Goal: Check status: Verify the current state of an ongoing process or item

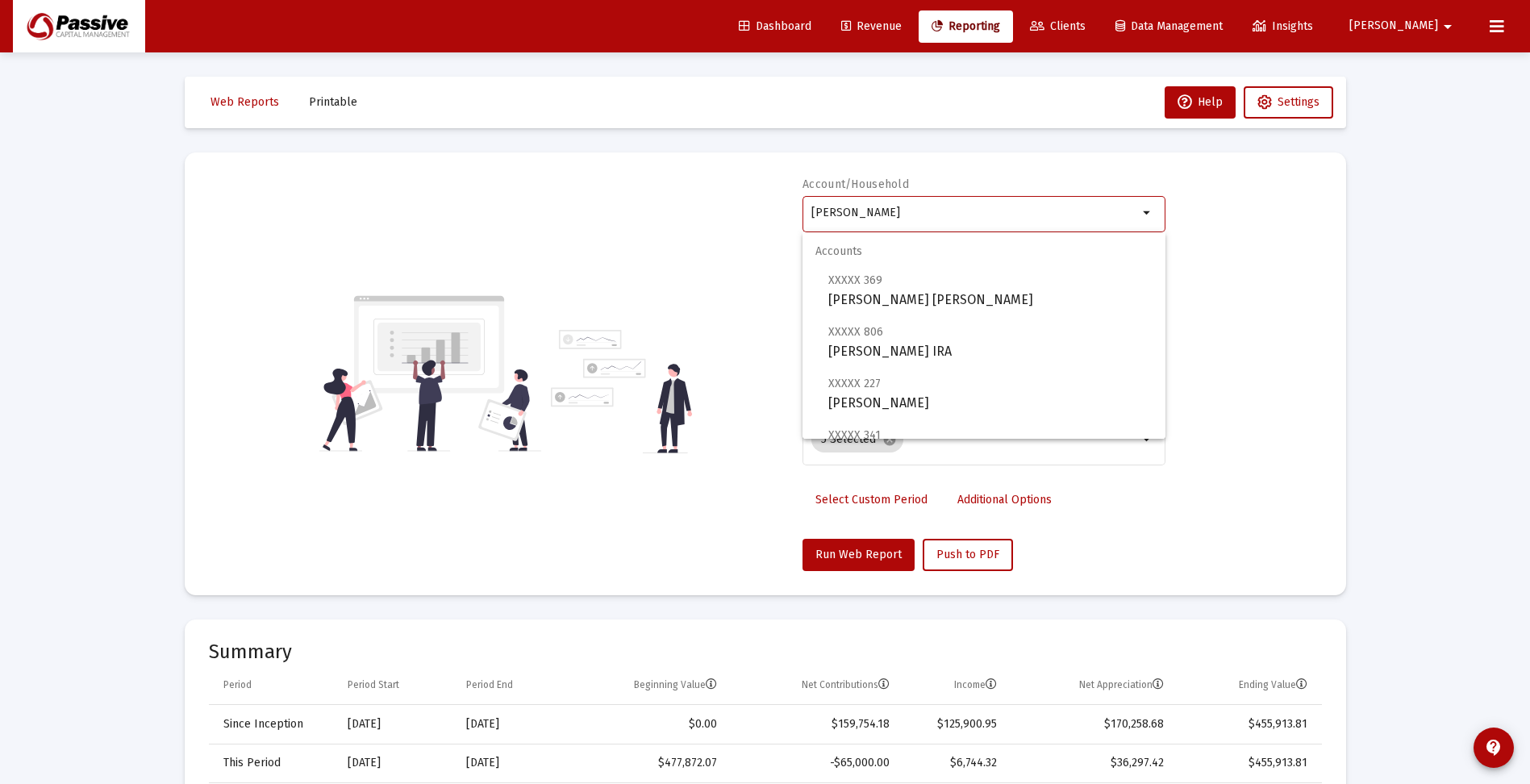
click at [970, 215] on input "[PERSON_NAME]" at bounding box center [974, 213] width 327 height 12
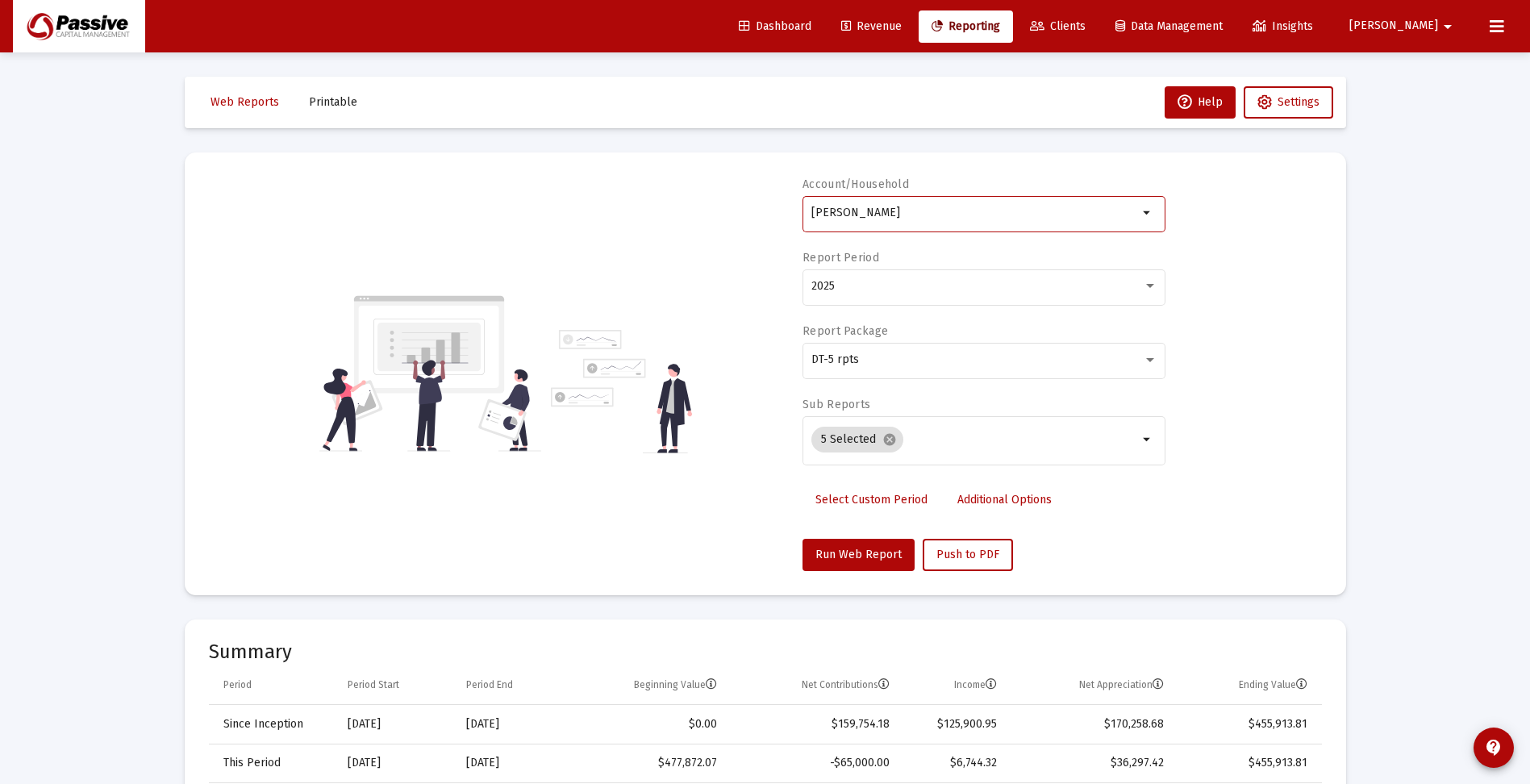
click at [977, 204] on div "[PERSON_NAME]" at bounding box center [974, 212] width 327 height 39
click at [973, 210] on input "[PERSON_NAME]" at bounding box center [974, 213] width 327 height 12
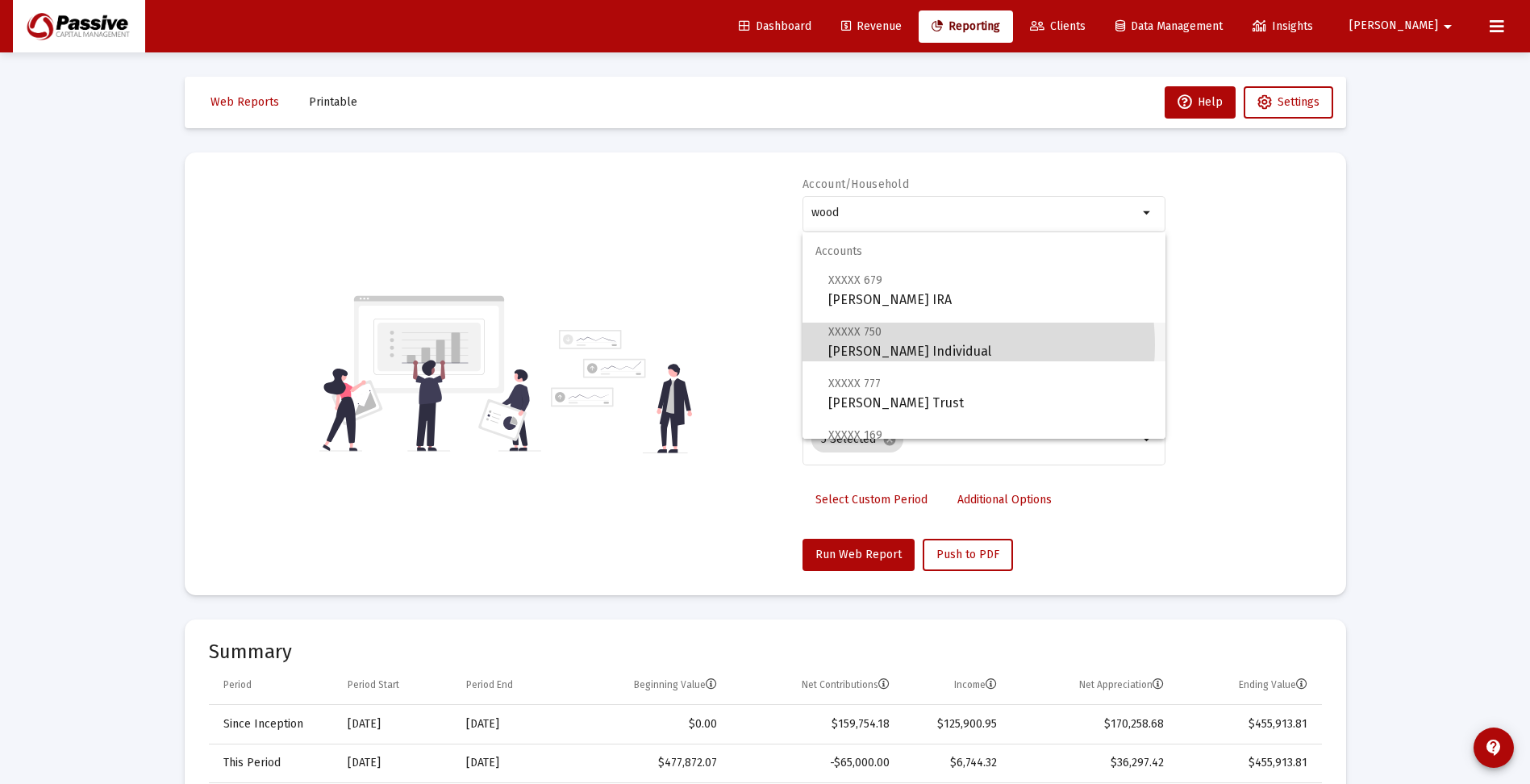
click at [938, 345] on span "XXXXX 750 [PERSON_NAME] Individual" at bounding box center [990, 341] width 324 height 39
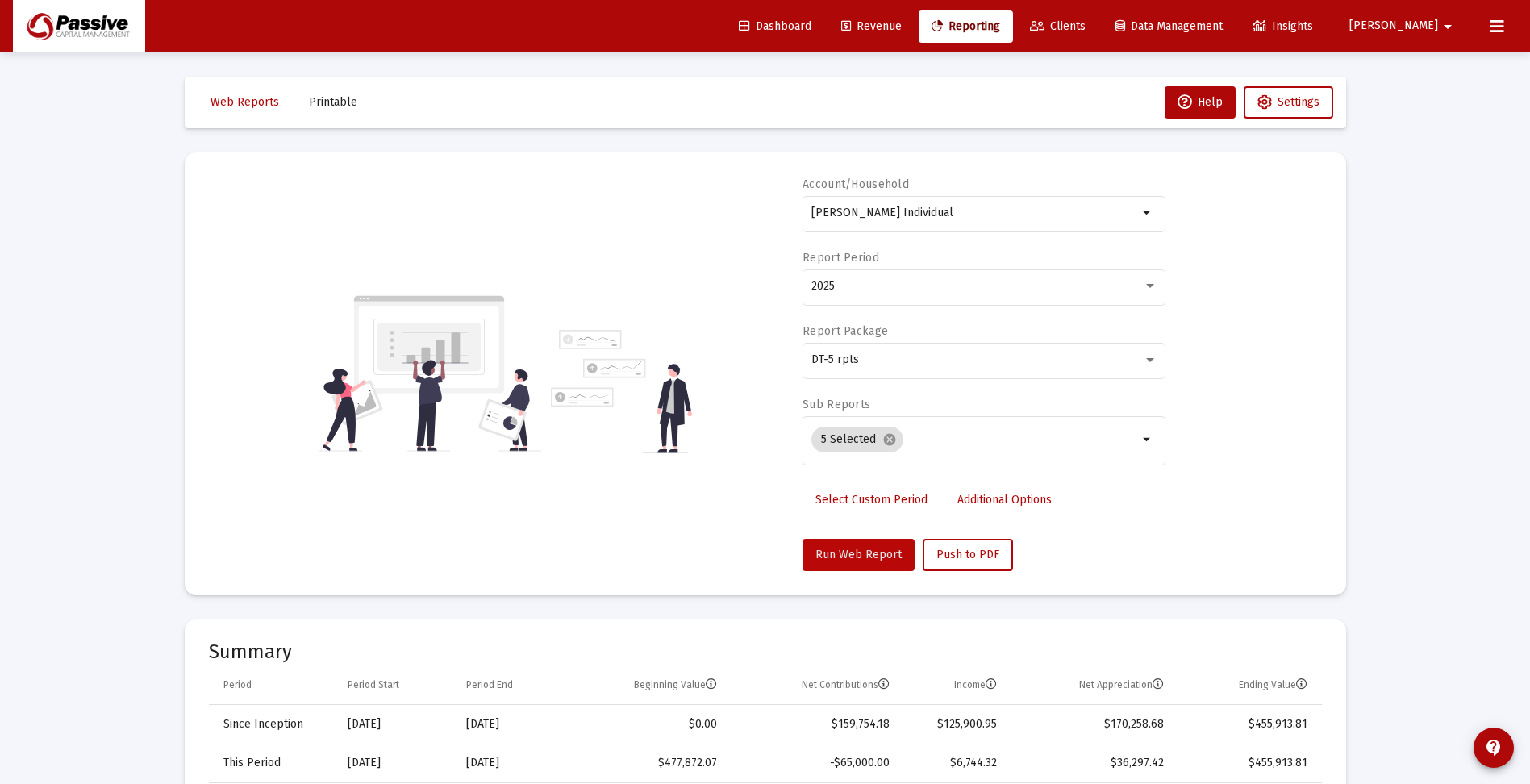
click at [865, 554] on span "Run Web Report" at bounding box center [858, 554] width 86 height 13
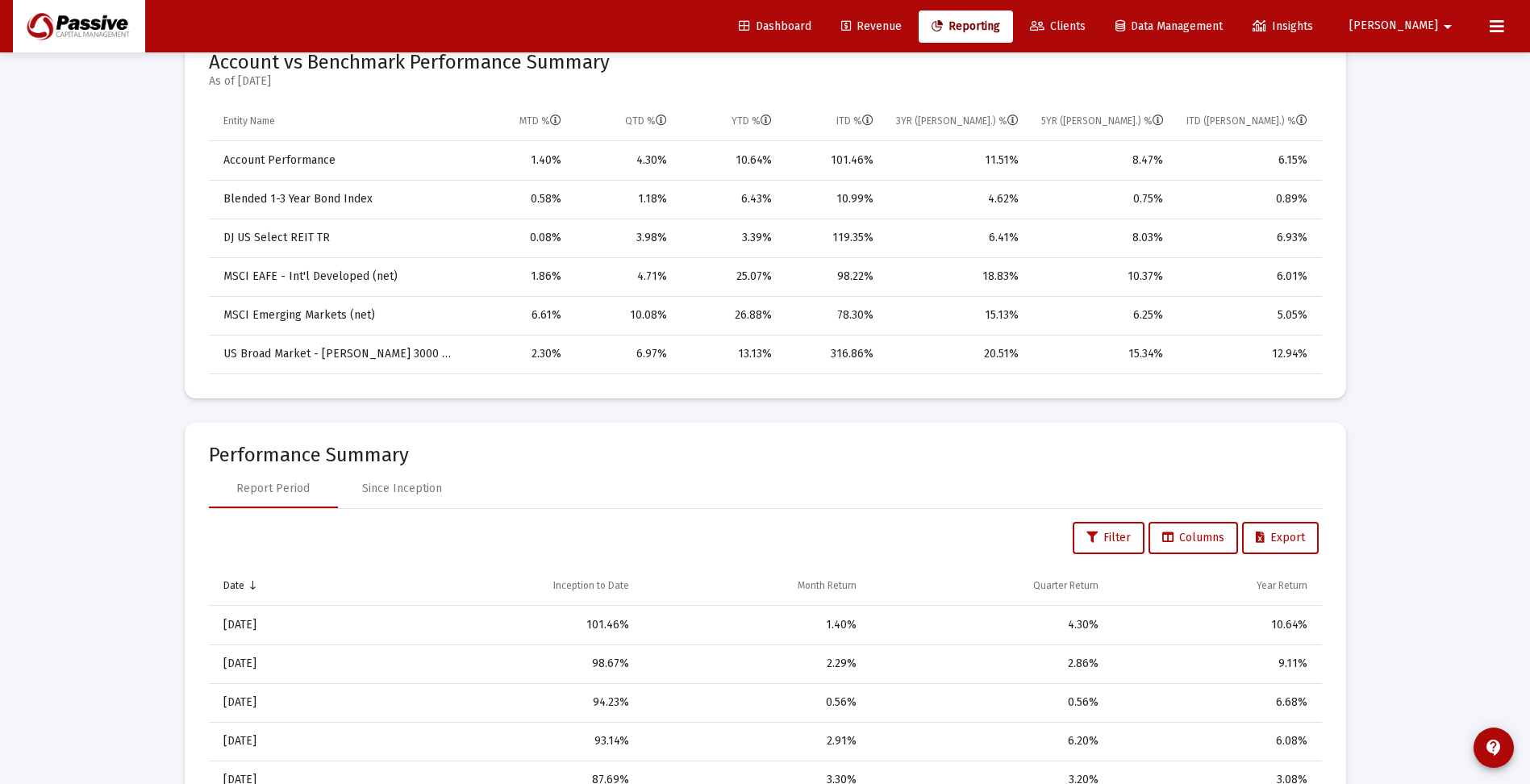
scroll to position [806, 0]
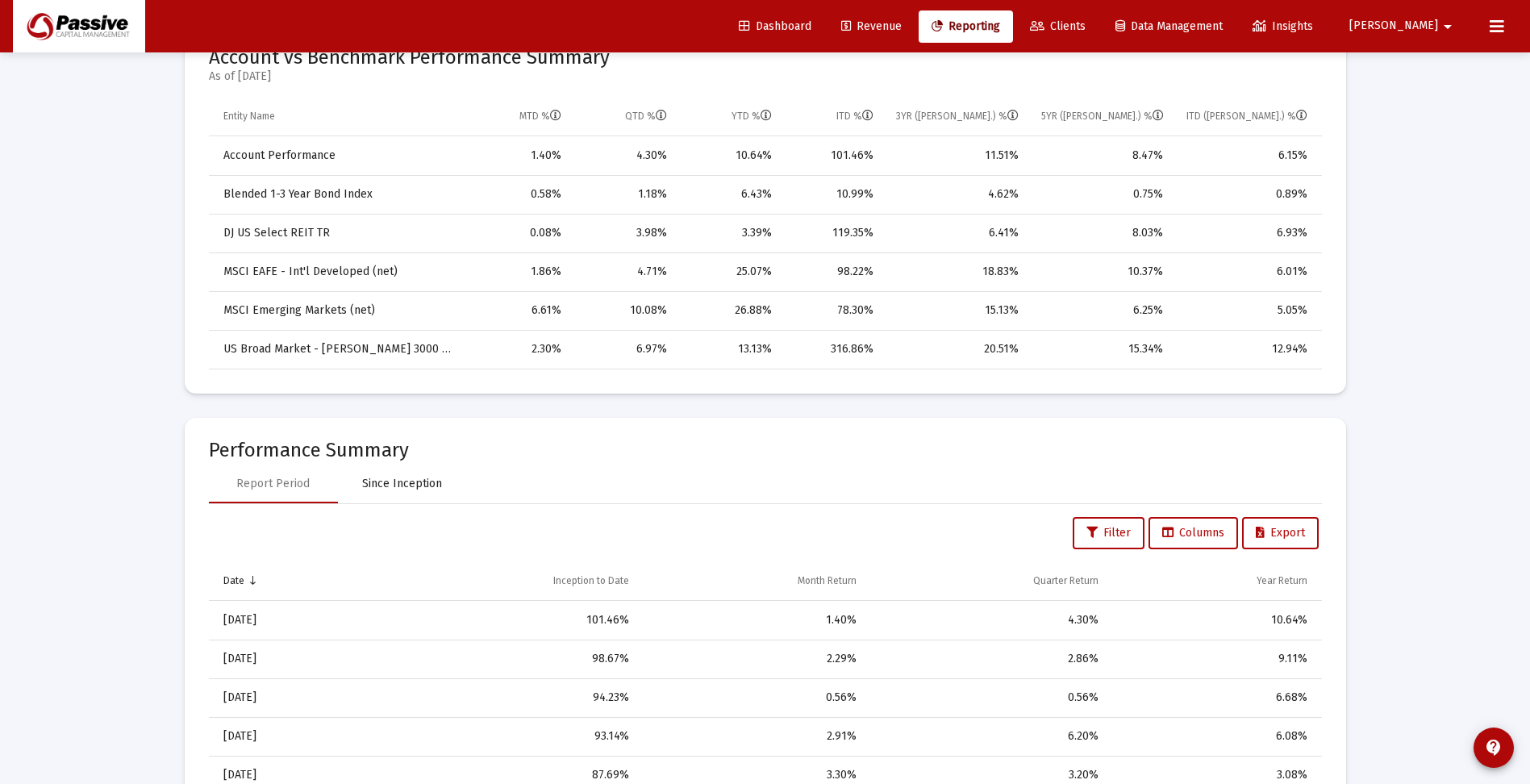
click at [435, 485] on div "Since Inception" at bounding box center [402, 484] width 80 height 16
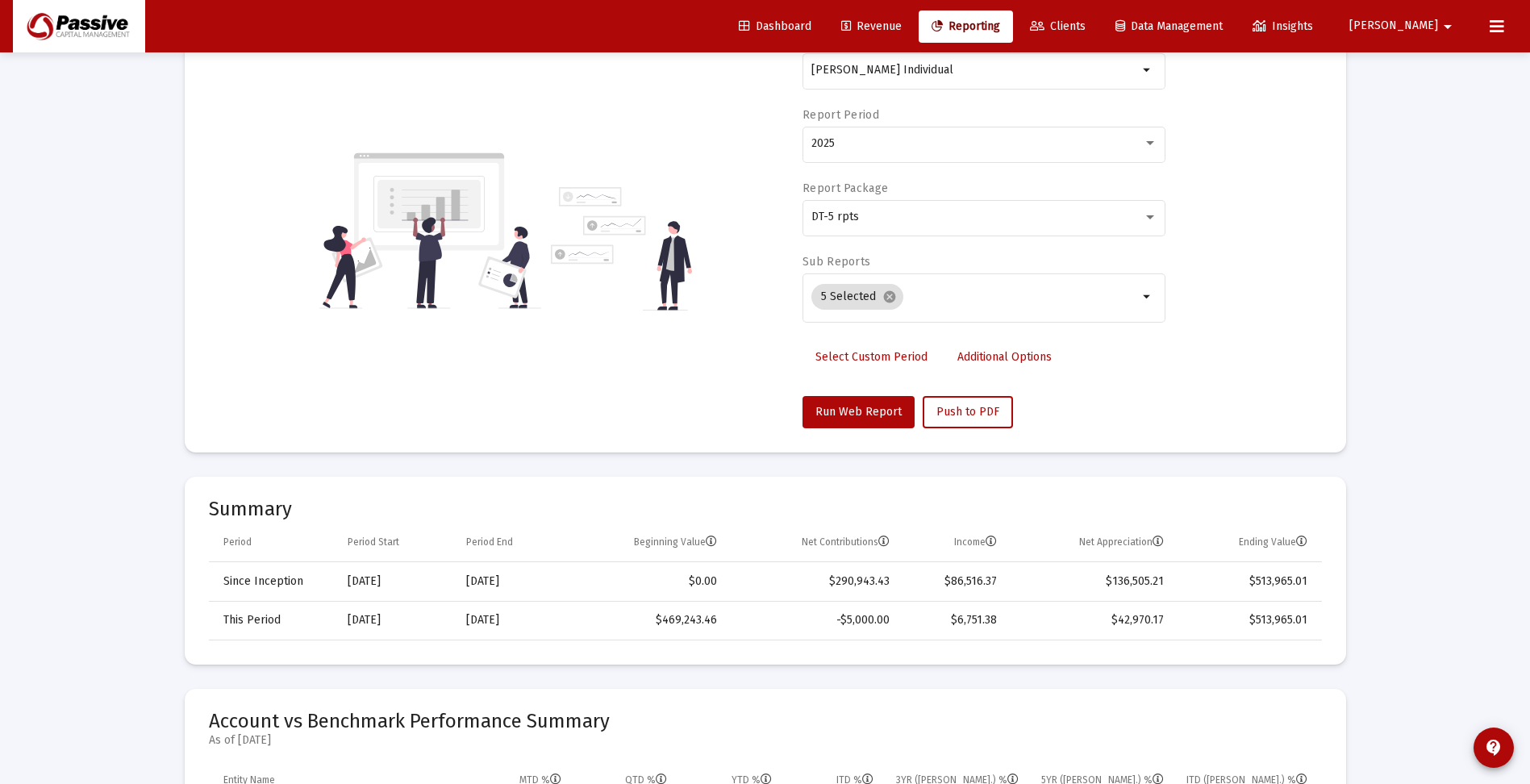
scroll to position [0, 0]
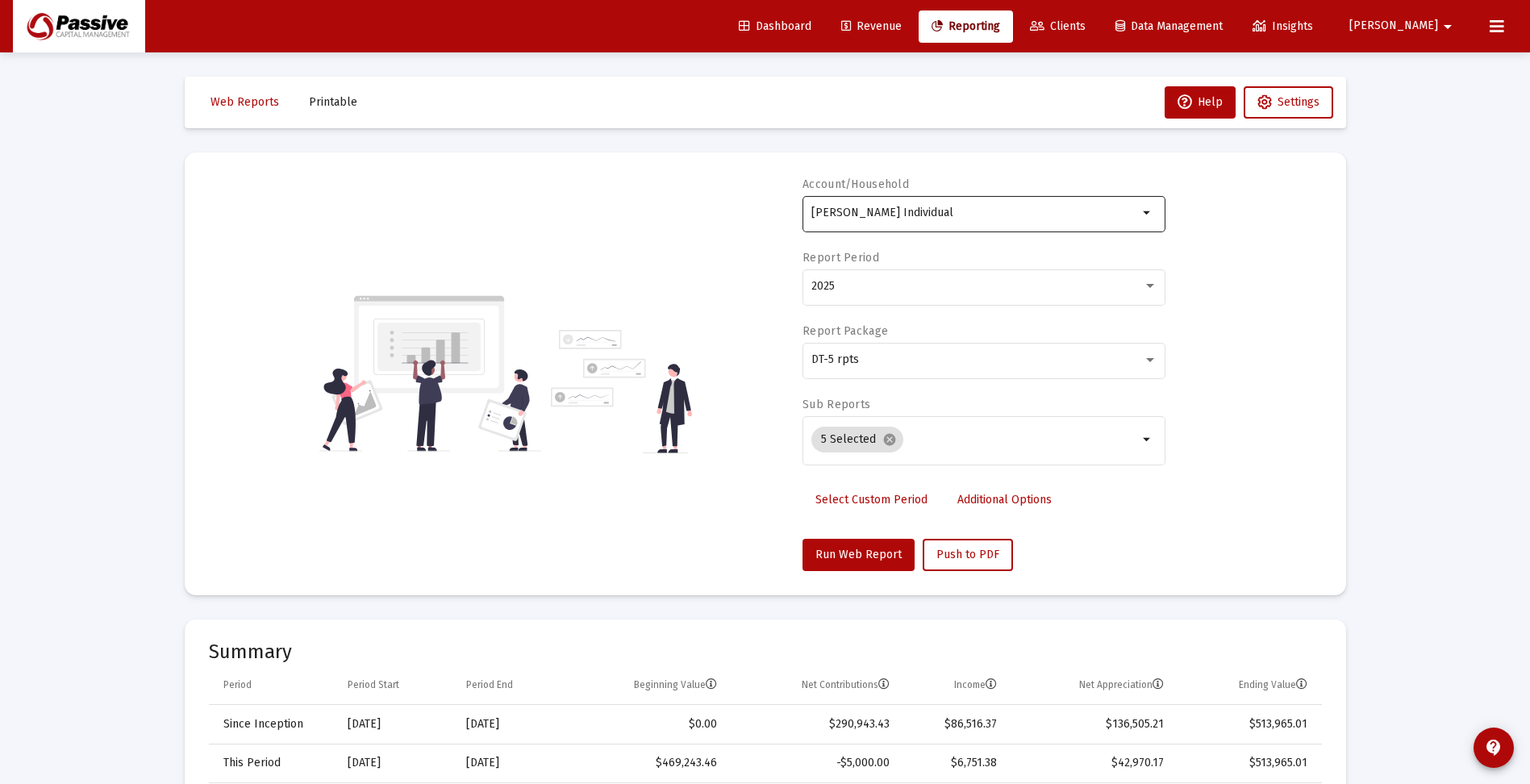
click at [1032, 225] on div "[PERSON_NAME] Individual" at bounding box center [974, 212] width 327 height 39
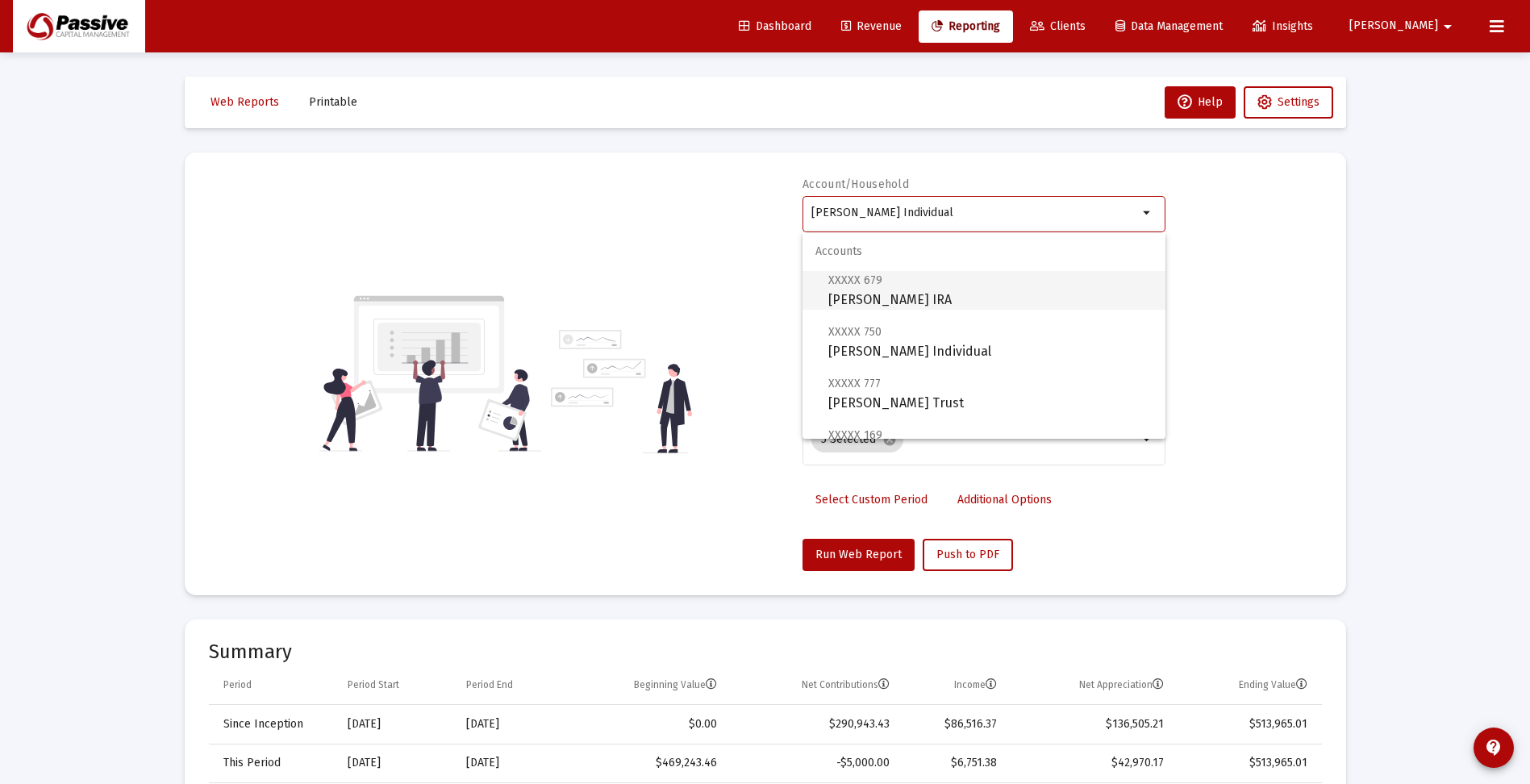
click at [993, 299] on span "XXXXX [STREET_ADDRESS][PERSON_NAME]" at bounding box center [990, 290] width 324 height 39
type input "[PERSON_NAME] IRA"
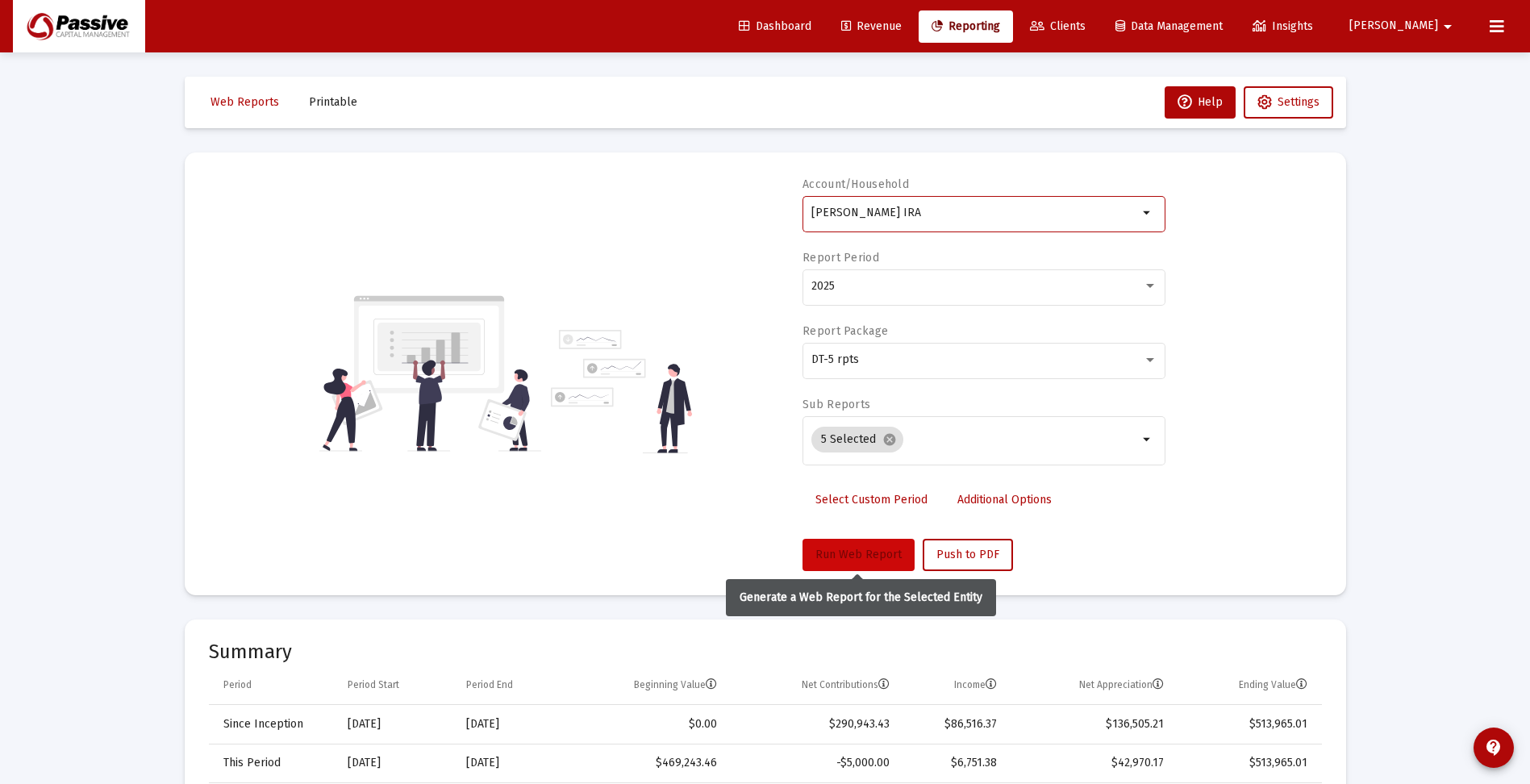
click at [840, 550] on span "Run Web Report" at bounding box center [858, 554] width 86 height 13
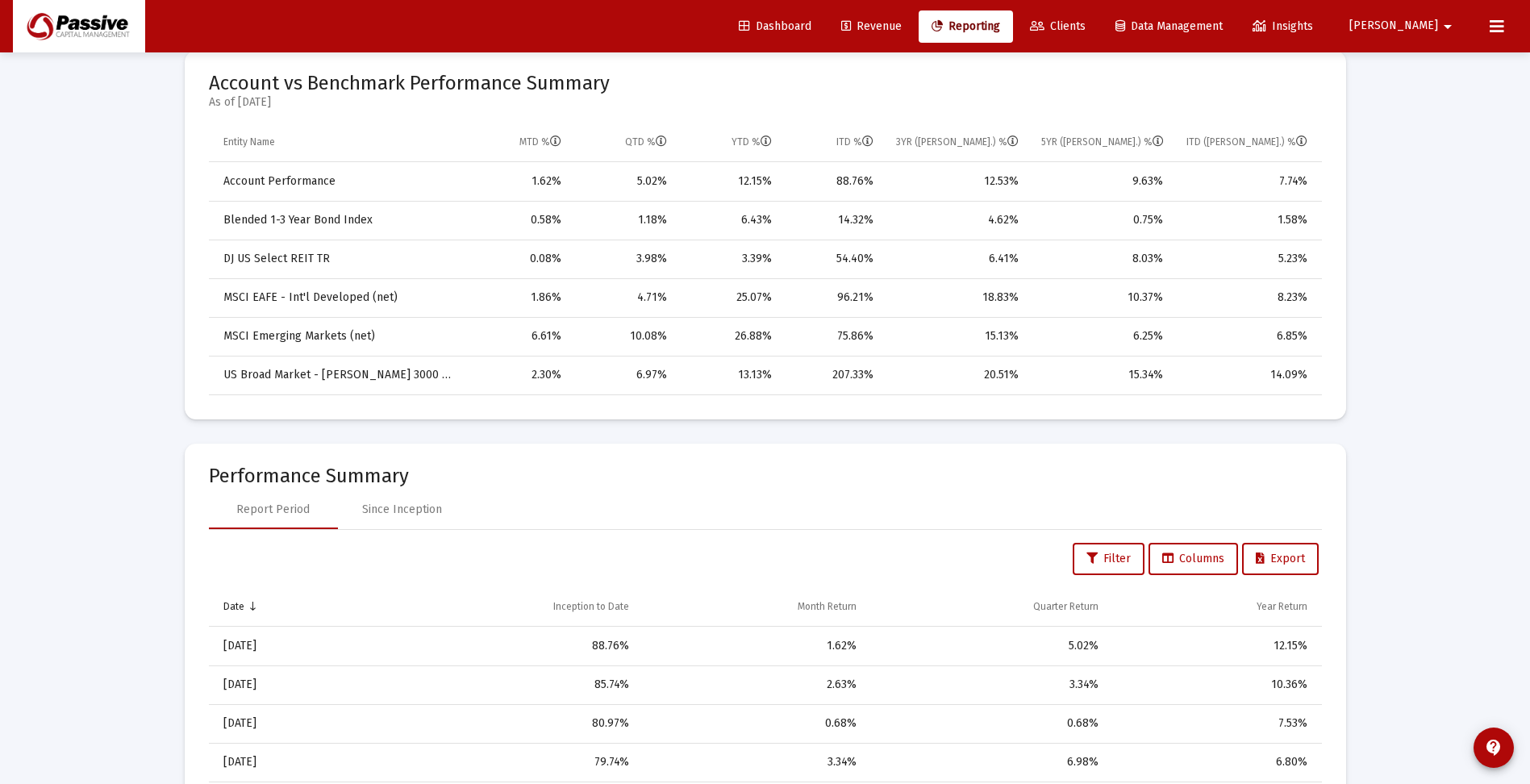
scroll to position [887, 0]
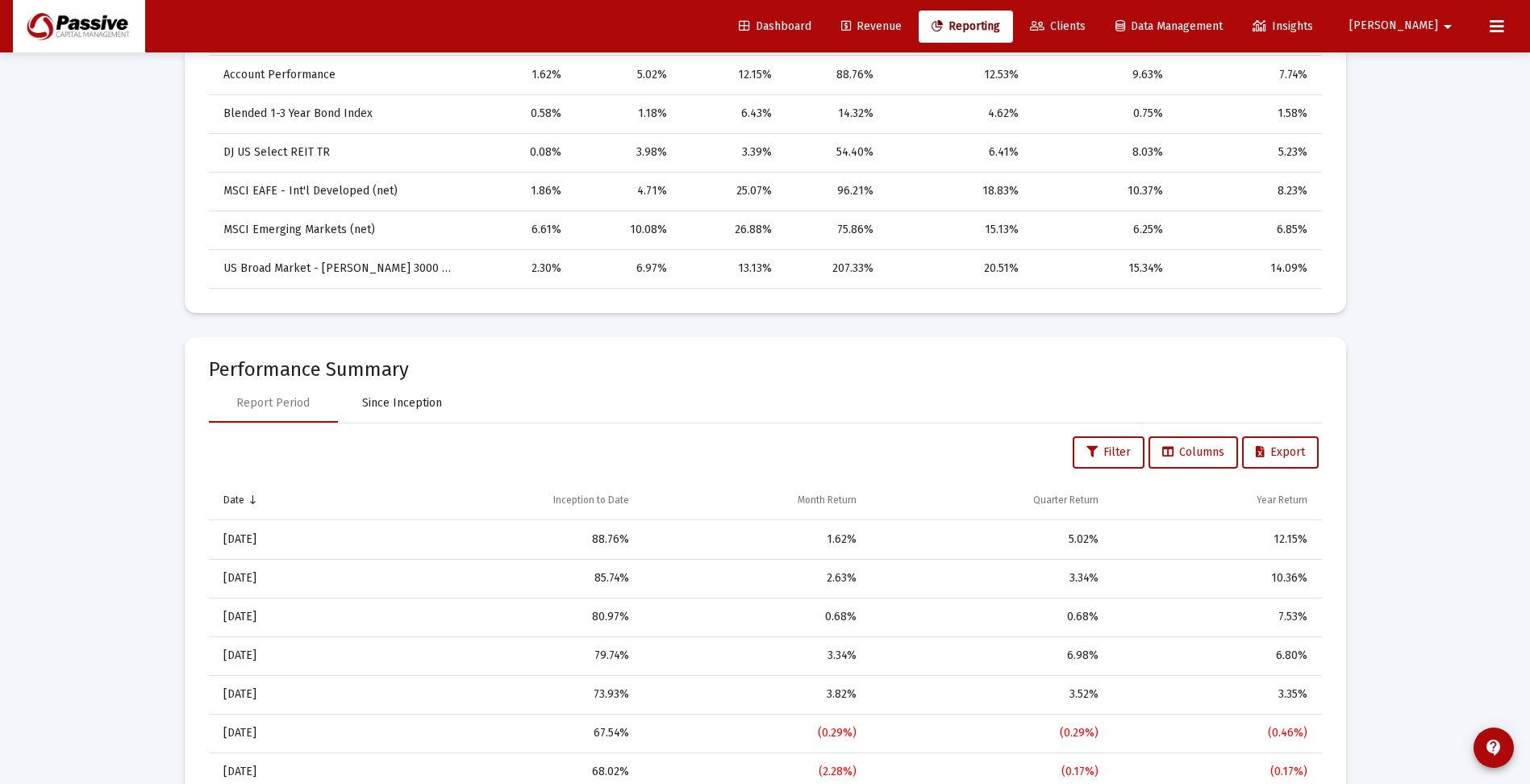
click at [387, 404] on div "Since Inception" at bounding box center [402, 403] width 80 height 16
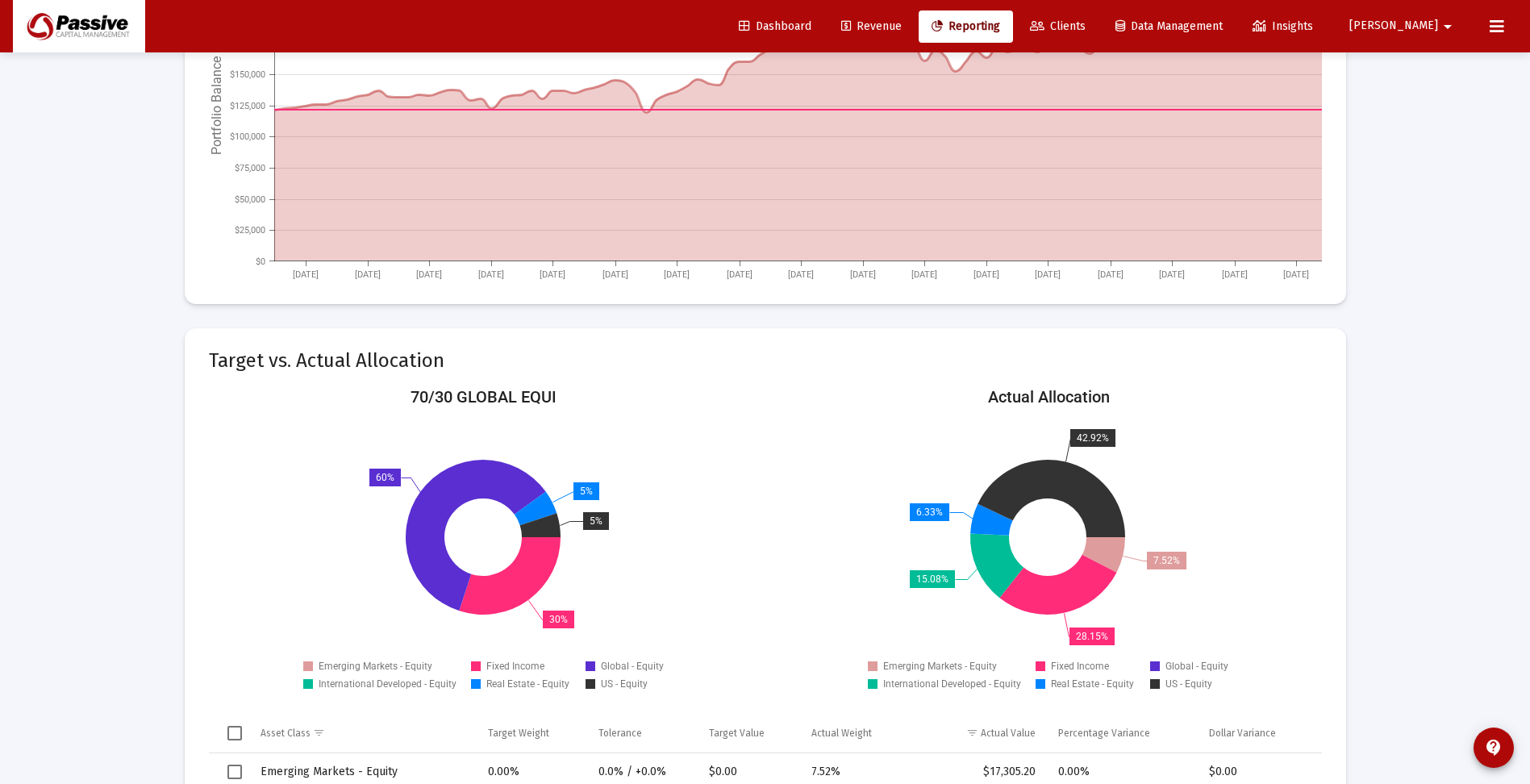
scroll to position [1935, 0]
